Goal: Find specific page/section: Find specific page/section

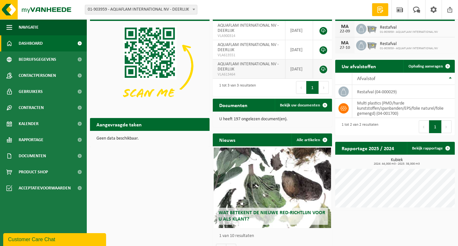
scroll to position [29, 0]
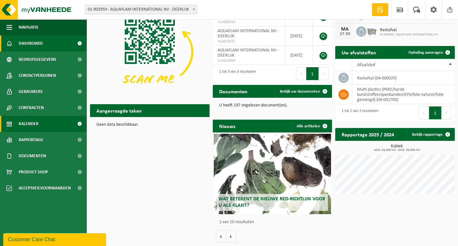
click at [23, 123] on span "Kalender" at bounding box center [29, 124] width 20 height 16
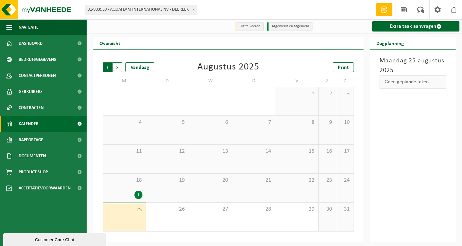
click at [116, 69] on span "Volgende" at bounding box center [118, 67] width 10 height 10
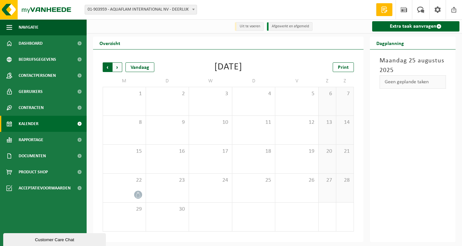
click at [116, 69] on span "Volgende" at bounding box center [118, 67] width 10 height 10
click at [110, 66] on span "Vorige" at bounding box center [108, 67] width 10 height 10
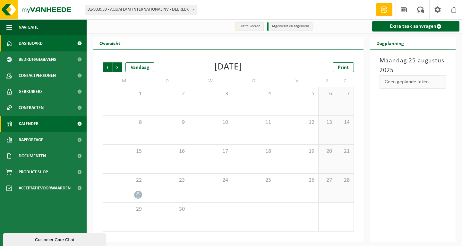
click at [55, 39] on link "Dashboard" at bounding box center [43, 43] width 87 height 16
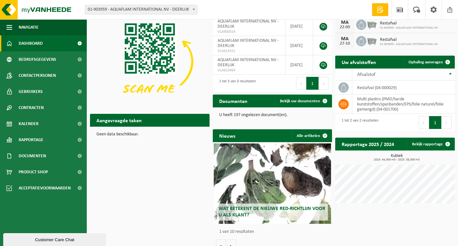
scroll to position [29, 0]
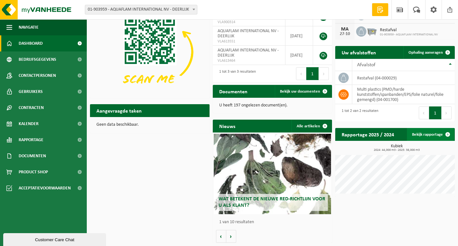
click at [439, 135] on link "Bekijk rapportage" at bounding box center [430, 134] width 47 height 13
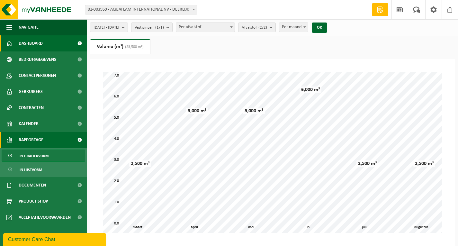
click at [39, 42] on span "Dashboard" at bounding box center [31, 43] width 24 height 16
